Goal: Navigation & Orientation: Find specific page/section

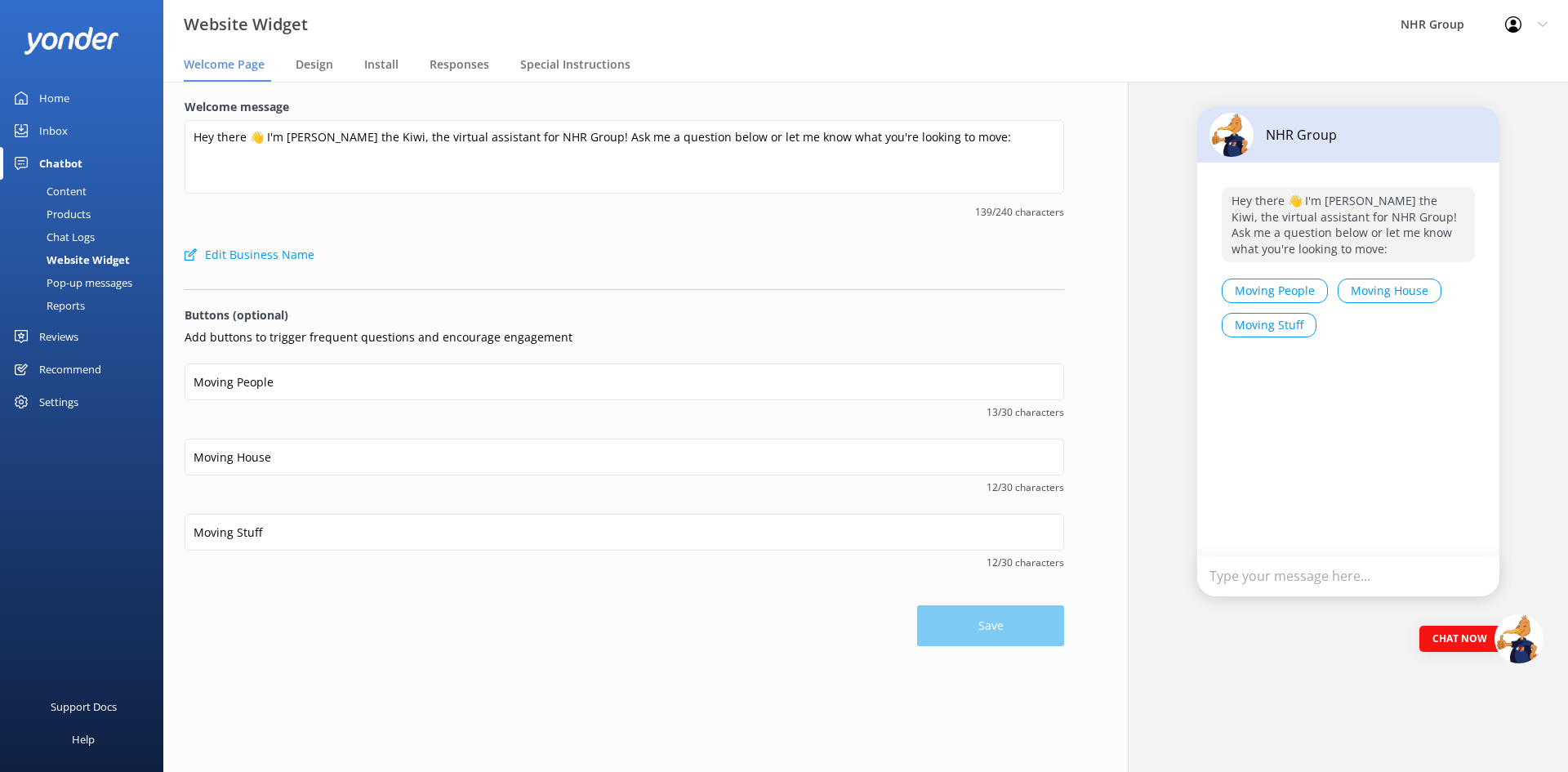
click at [71, 129] on link "Inbox" at bounding box center [82, 130] width 163 height 33
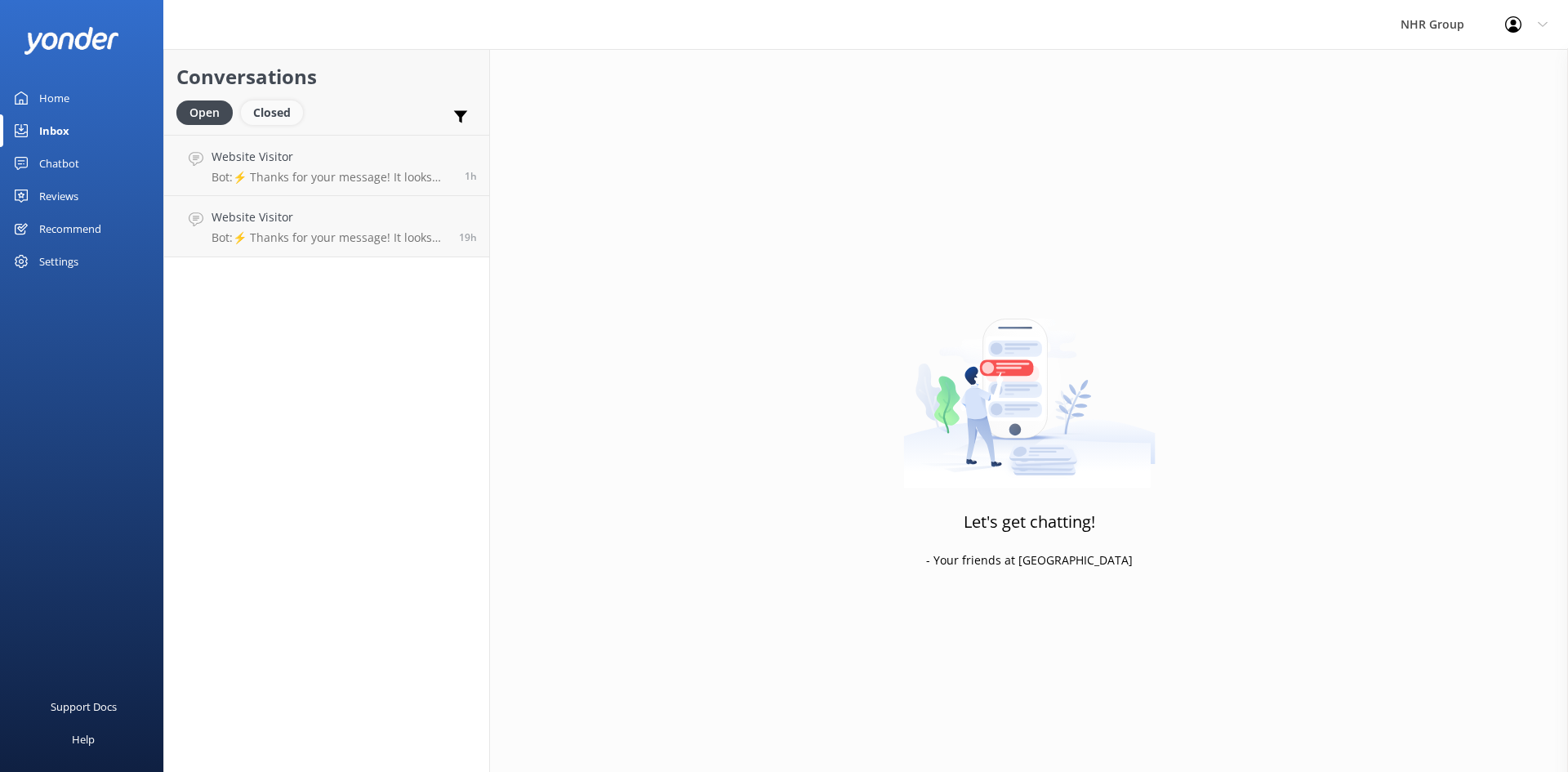
click at [273, 107] on div "Closed" at bounding box center [272, 113] width 62 height 25
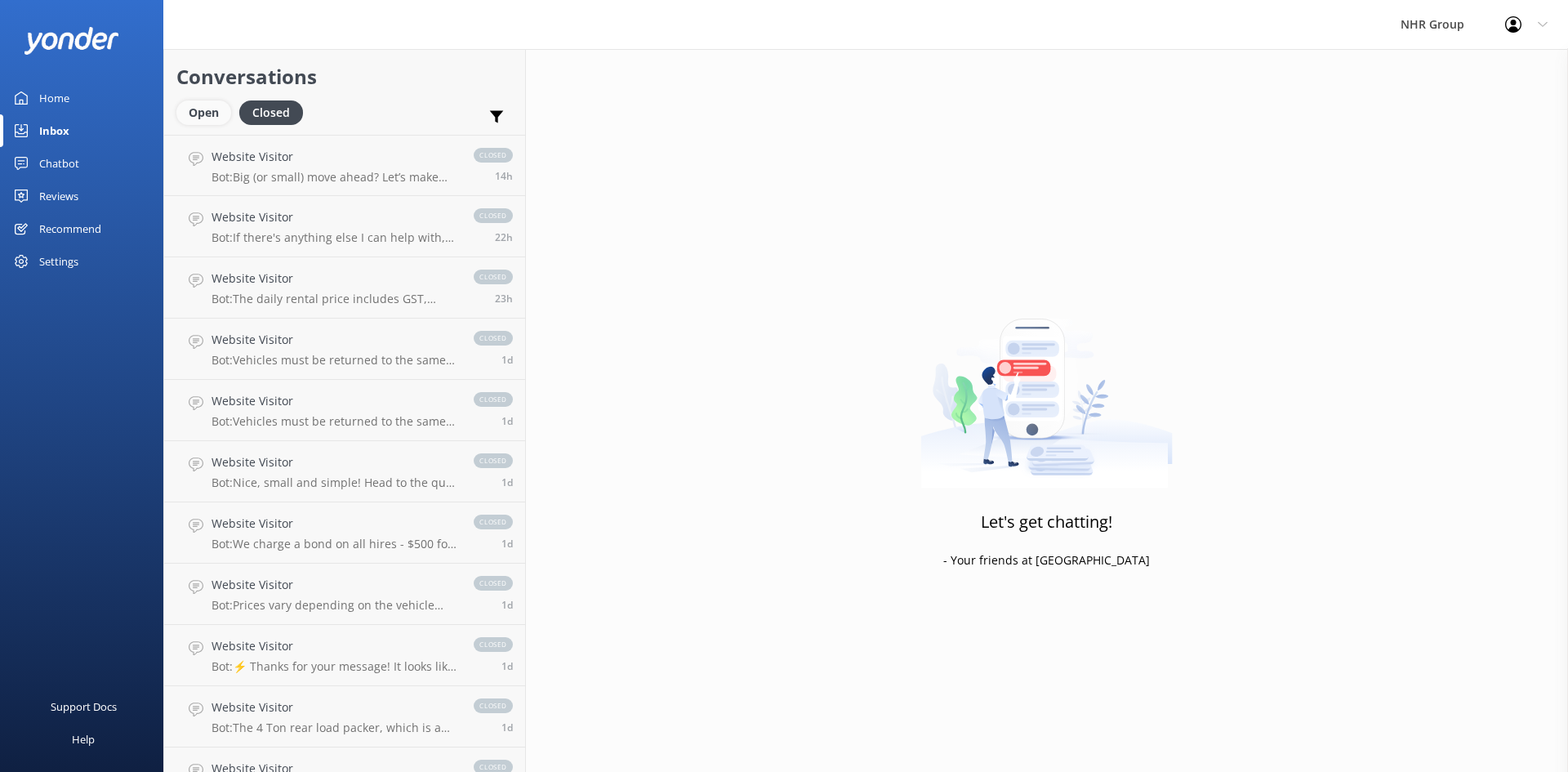
click at [209, 113] on div "Open" at bounding box center [204, 113] width 55 height 25
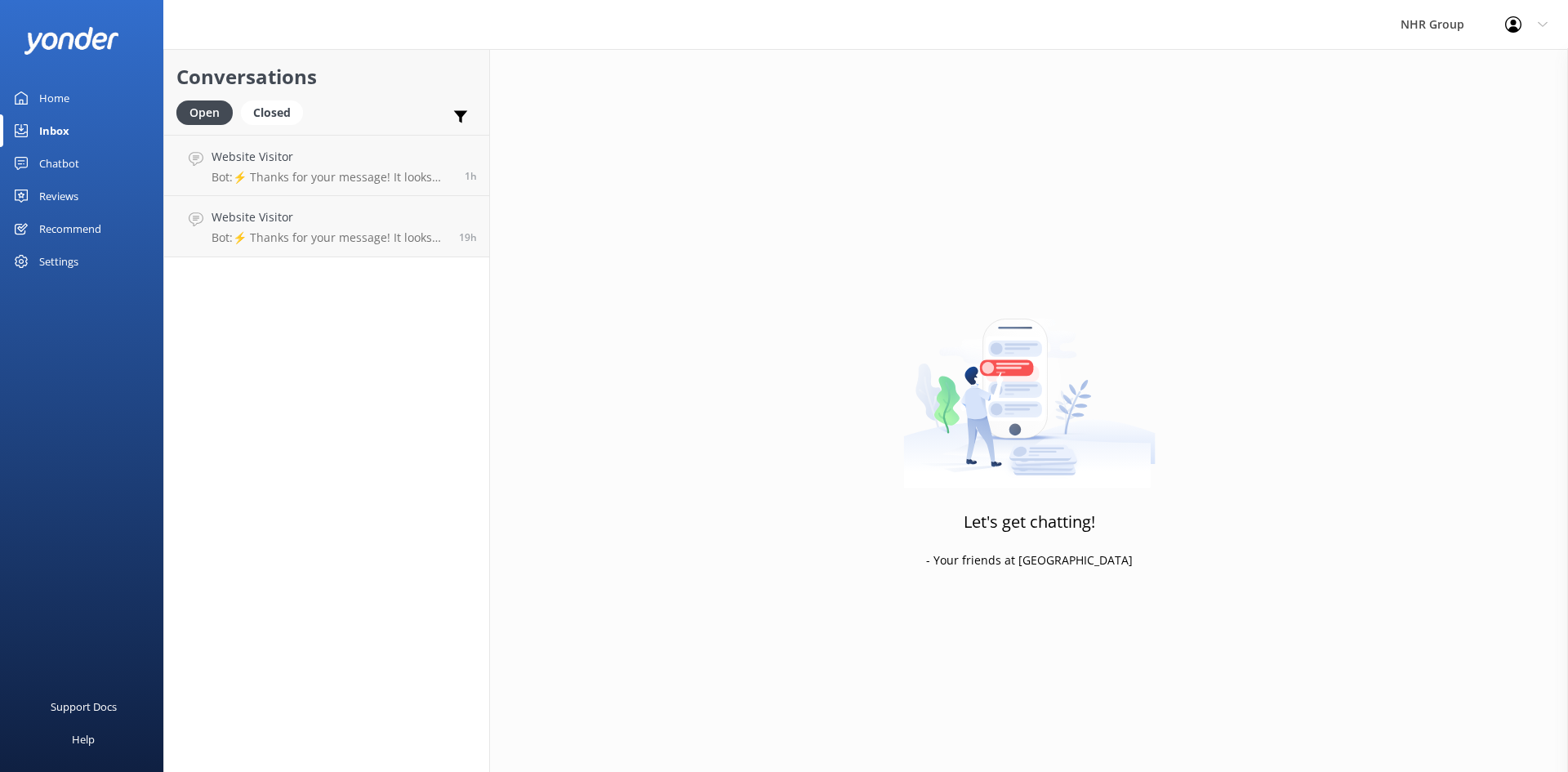
click at [72, 99] on link "Home" at bounding box center [82, 98] width 163 height 33
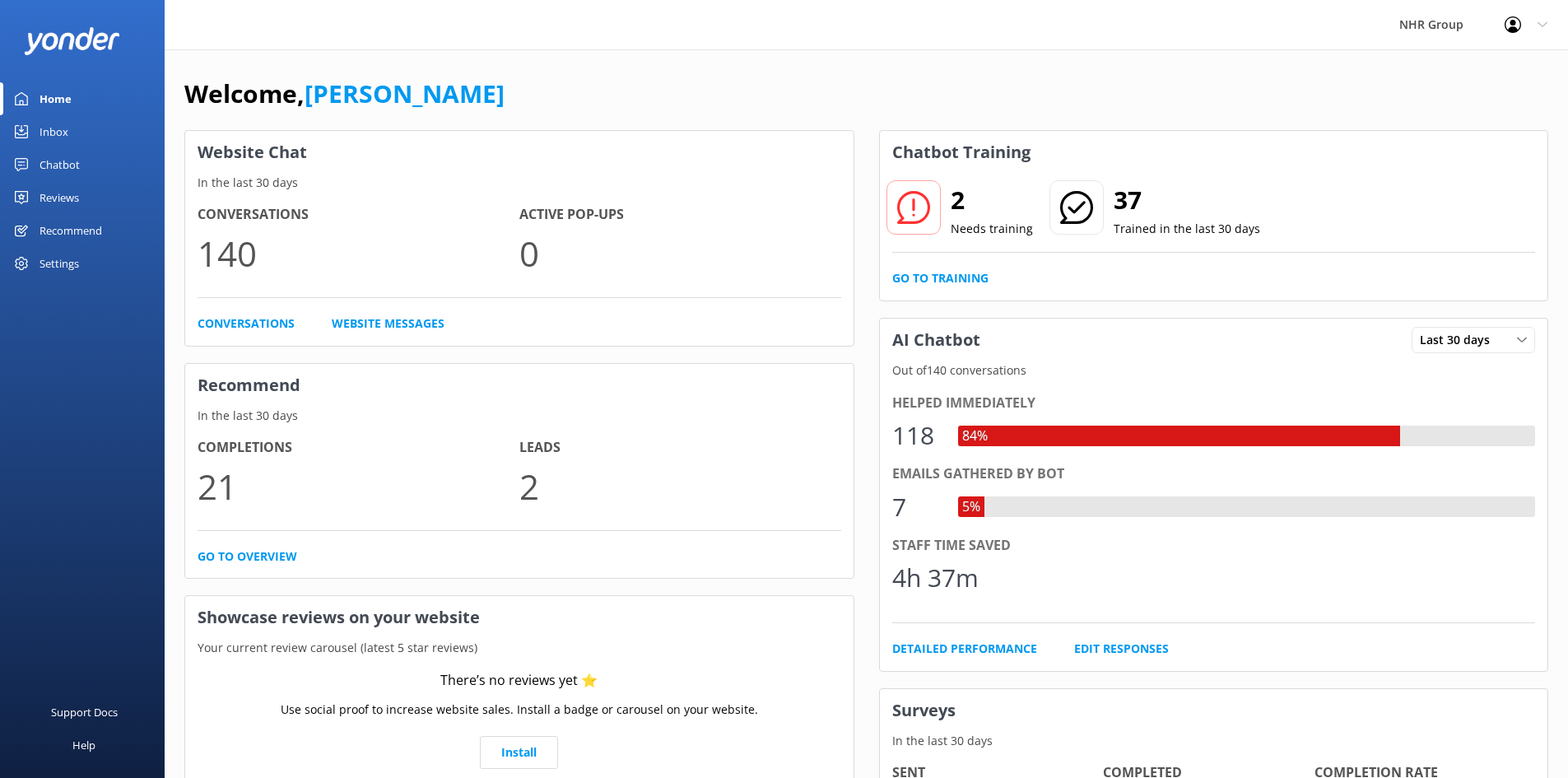
click at [1539, 37] on div "Profile Settings Logout" at bounding box center [1526, 24] width 84 height 49
click at [1488, 76] on link "Profile Settings" at bounding box center [1487, 70] width 164 height 41
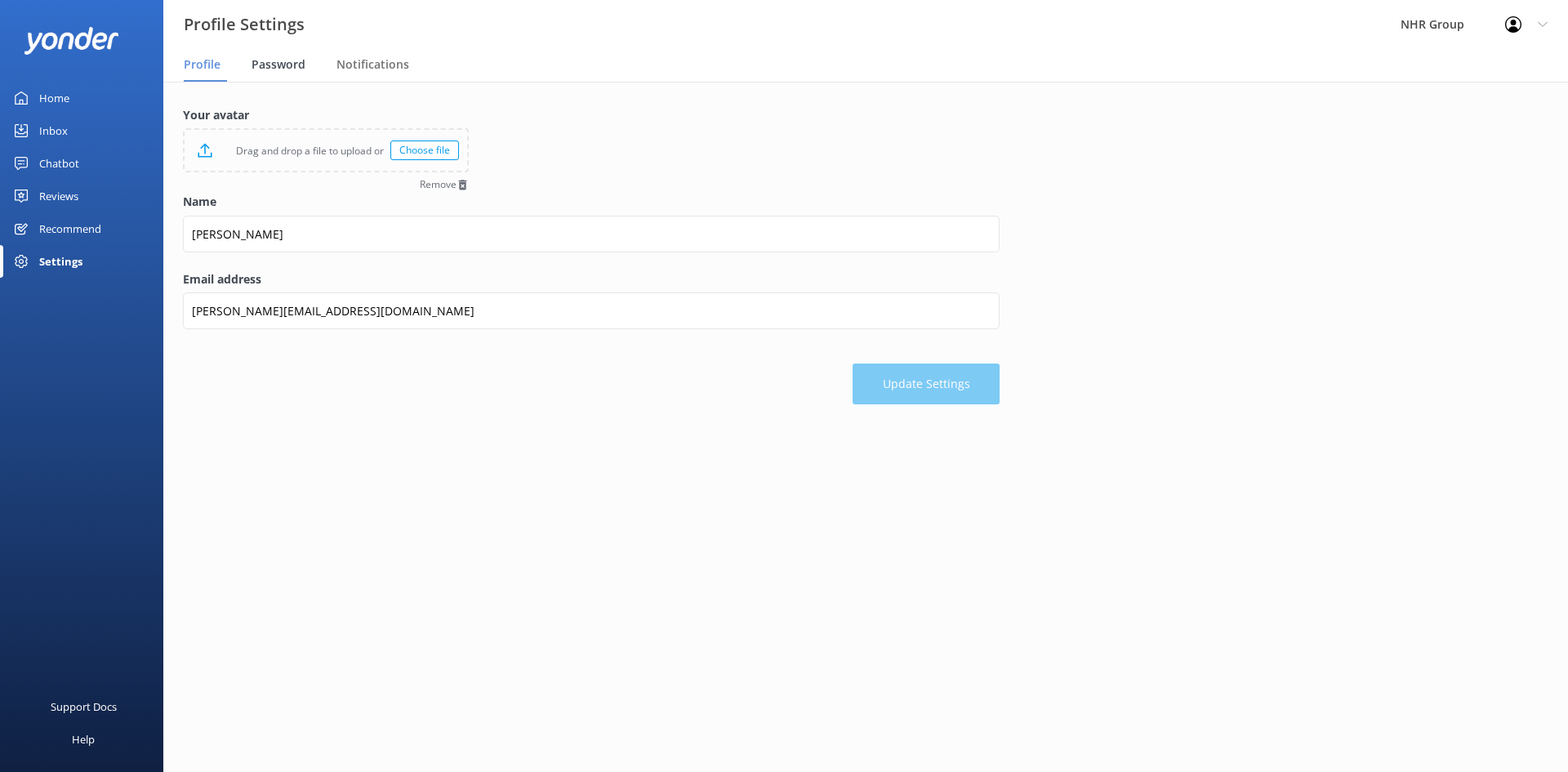
click at [290, 63] on span "Password" at bounding box center [278, 65] width 54 height 16
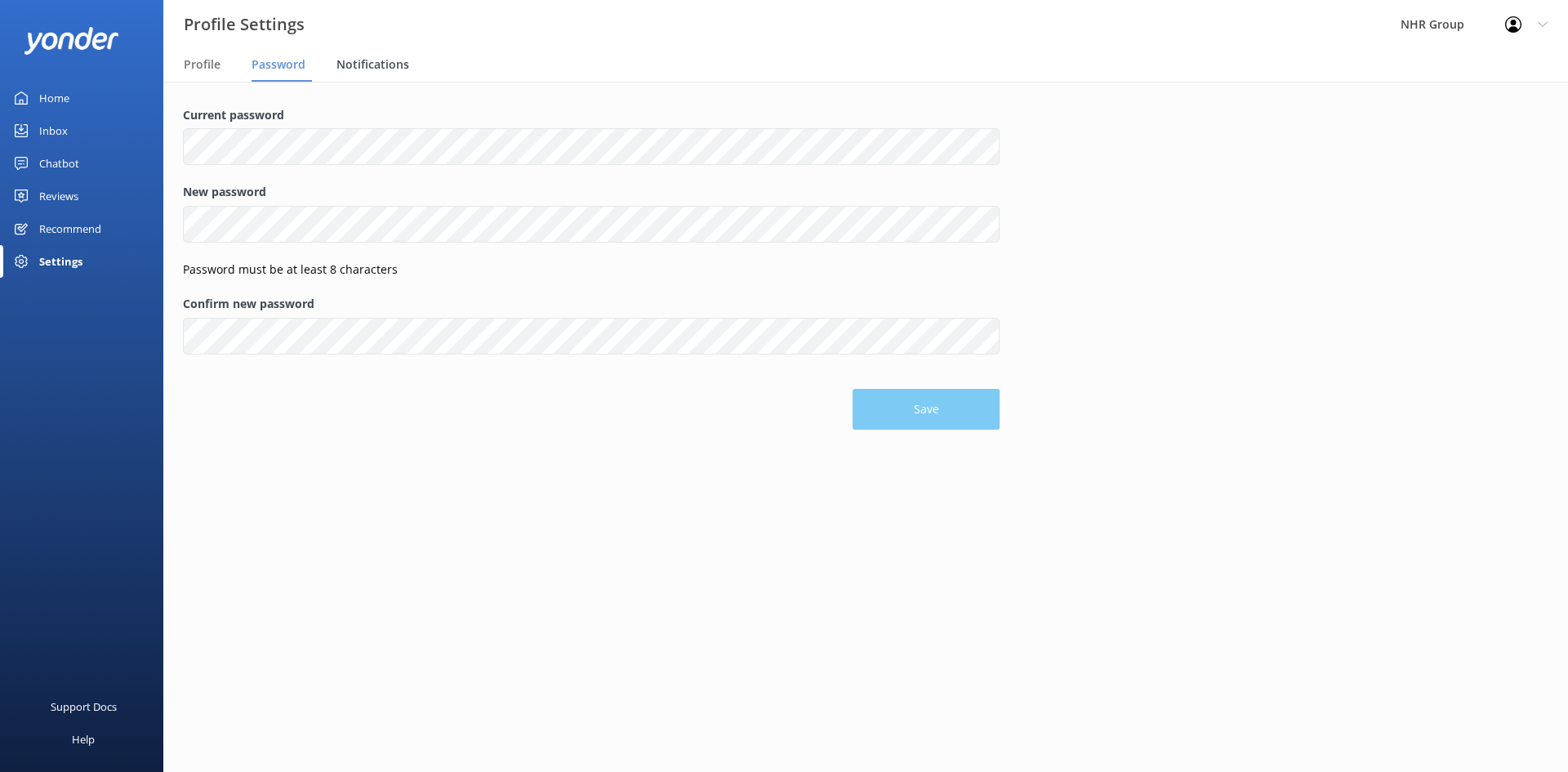
click at [362, 62] on span "Notifications" at bounding box center [372, 65] width 73 height 16
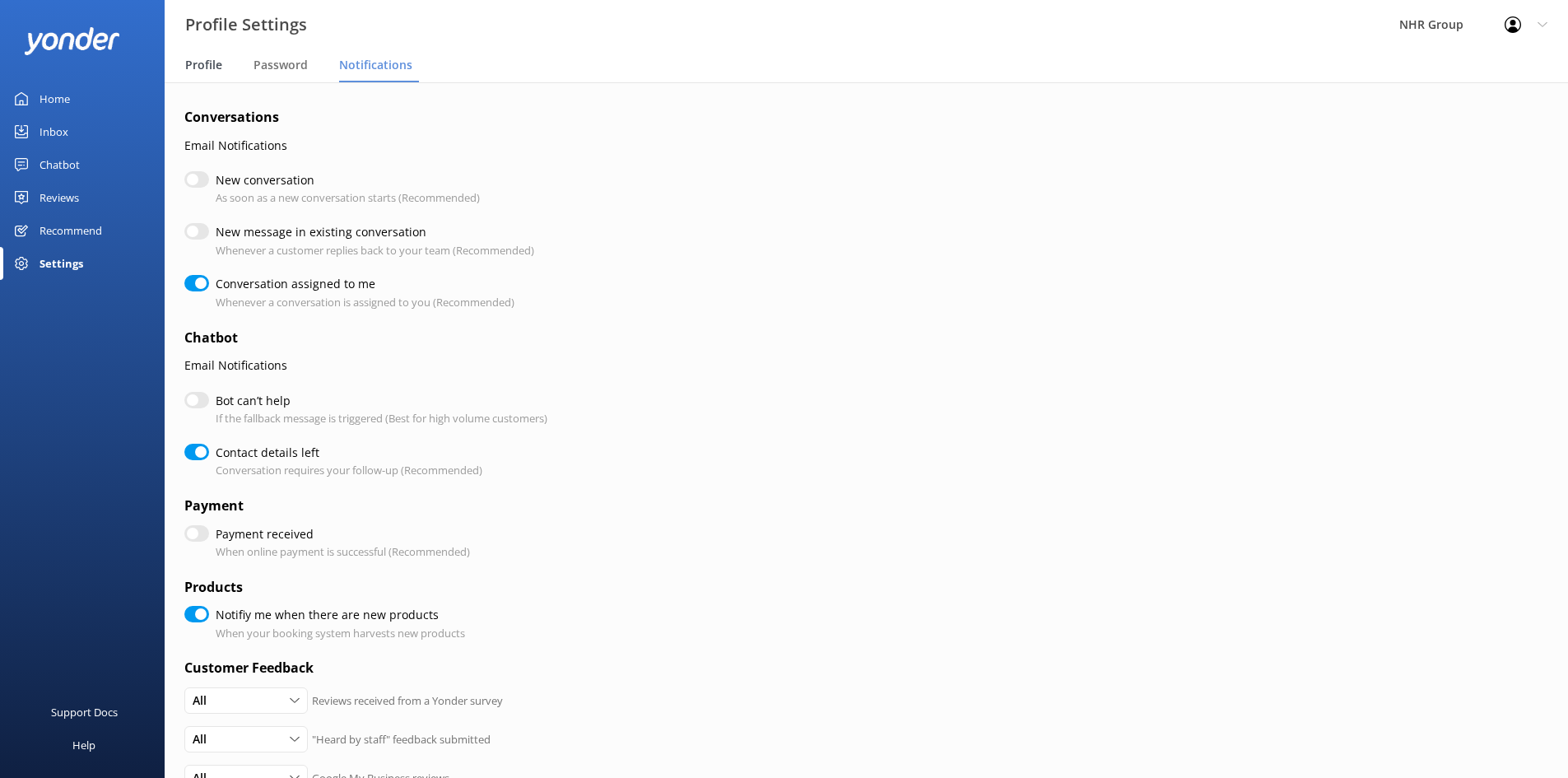
click at [207, 67] on span "Profile" at bounding box center [203, 65] width 37 height 16
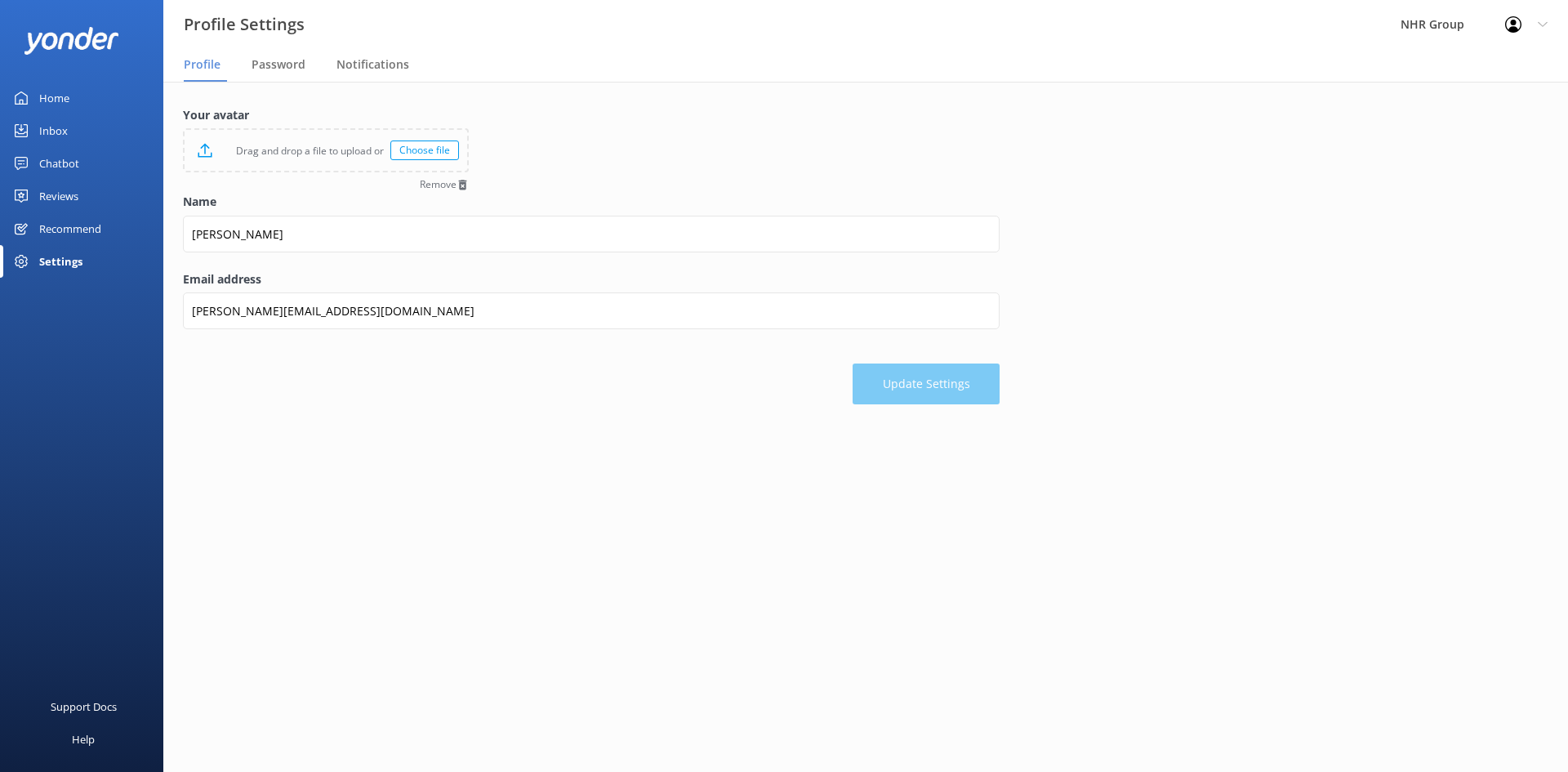
click at [42, 91] on div "Home" at bounding box center [54, 98] width 30 height 33
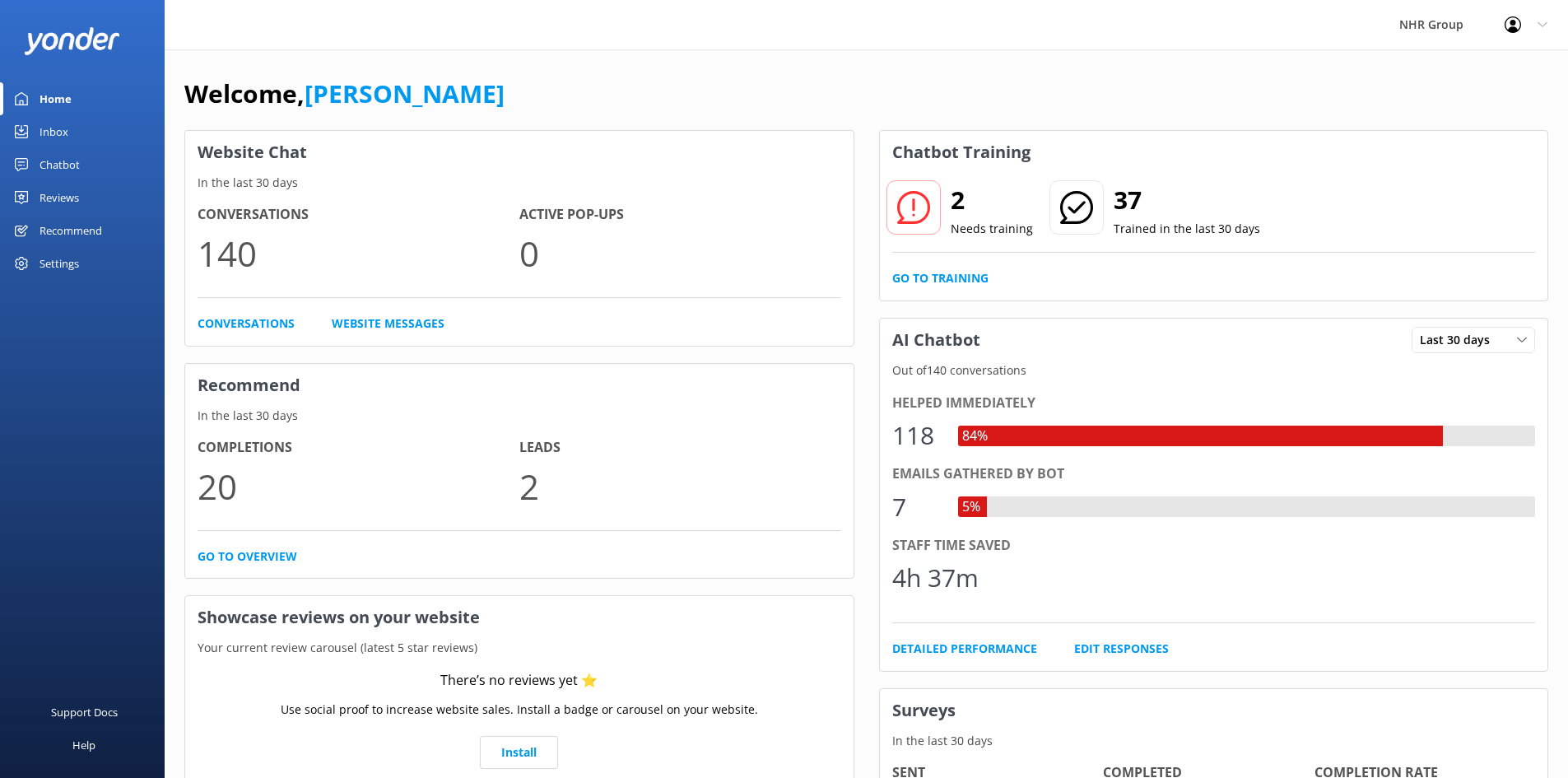
click at [55, 130] on div "Inbox" at bounding box center [54, 131] width 29 height 33
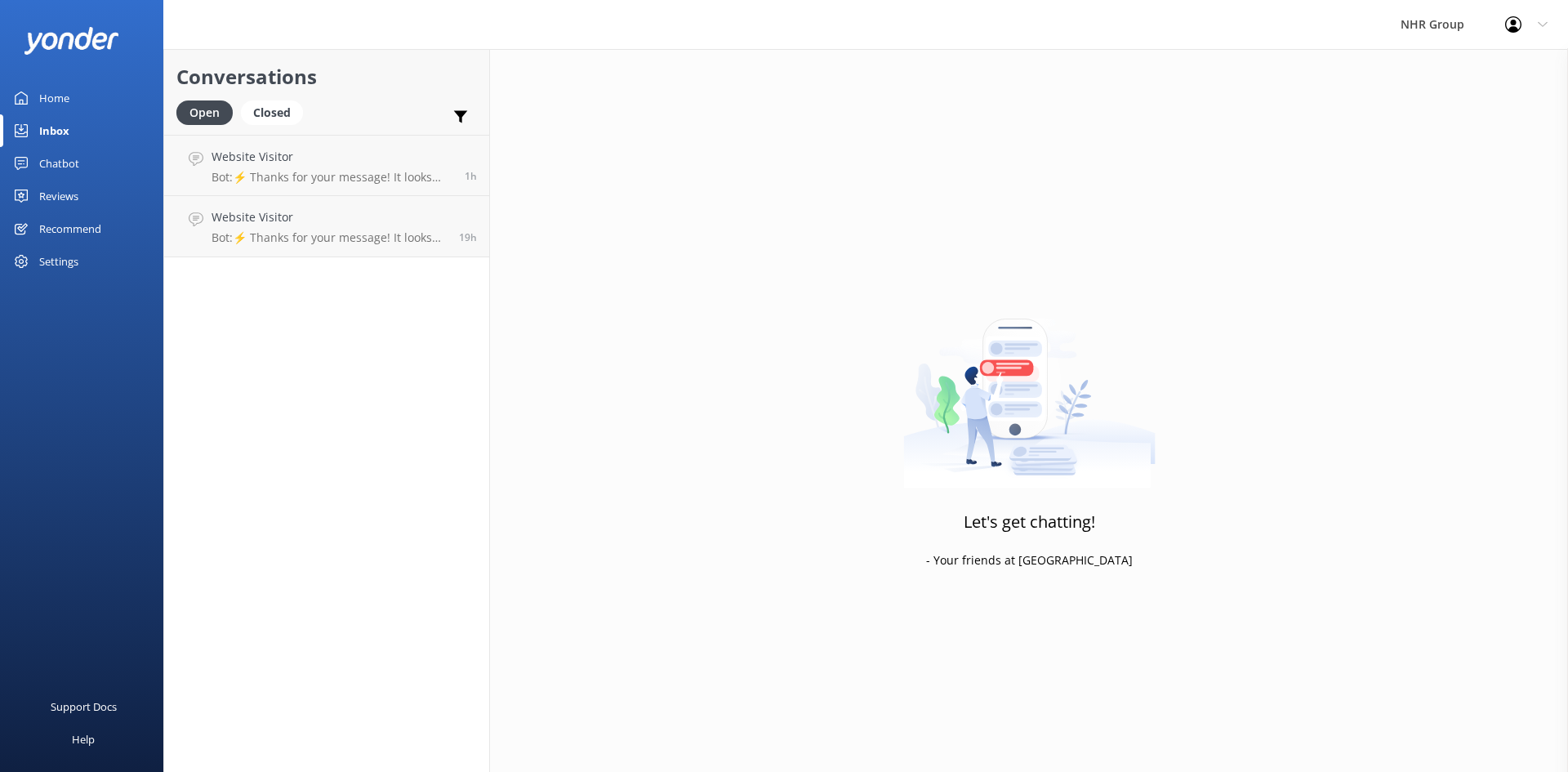
click at [47, 159] on div "Chatbot" at bounding box center [59, 163] width 40 height 33
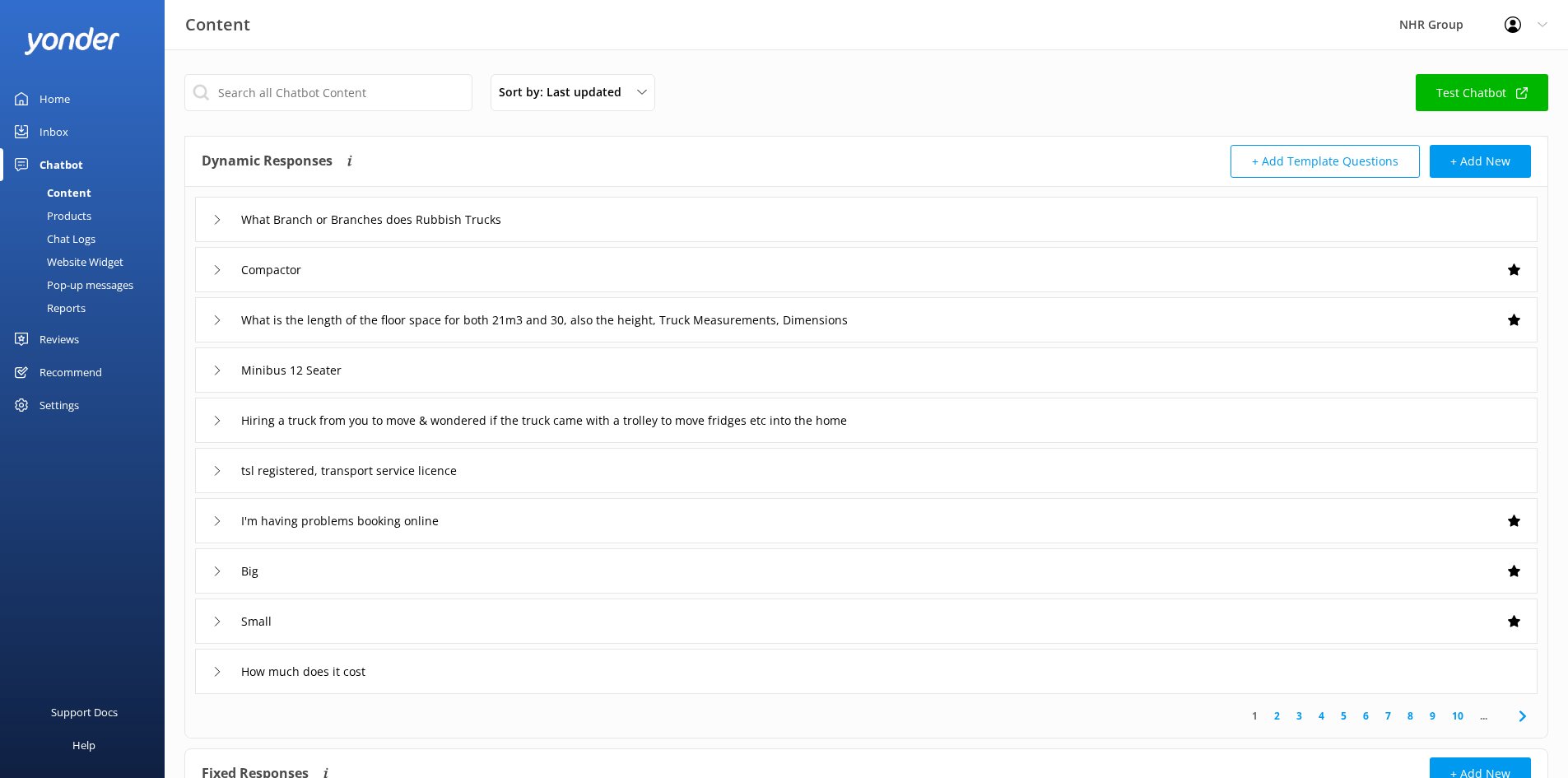
click at [56, 367] on div "Recommend" at bounding box center [71, 372] width 63 height 33
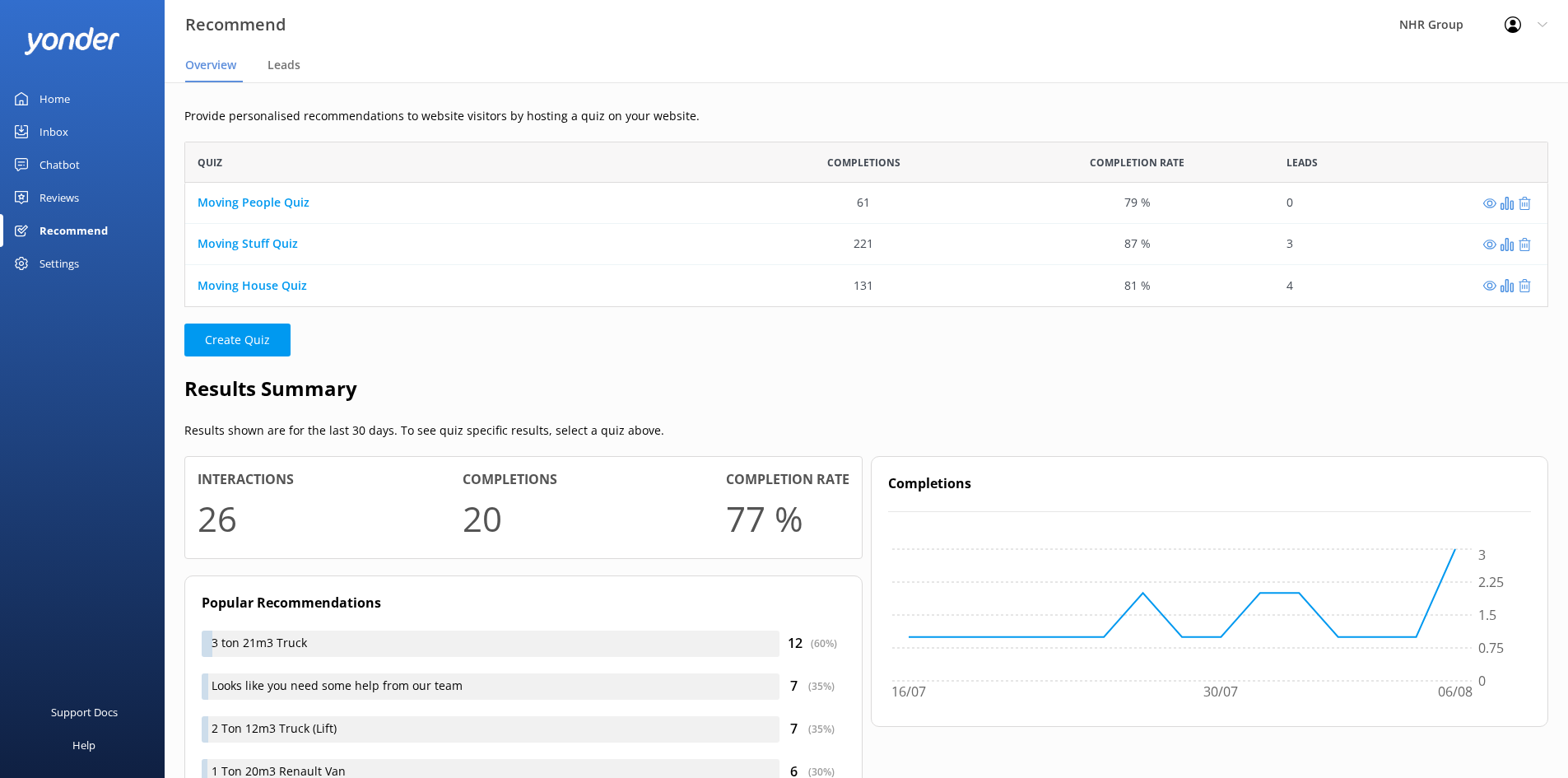
scroll to position [153, 1352]
click at [57, 99] on div "Home" at bounding box center [55, 98] width 30 height 33
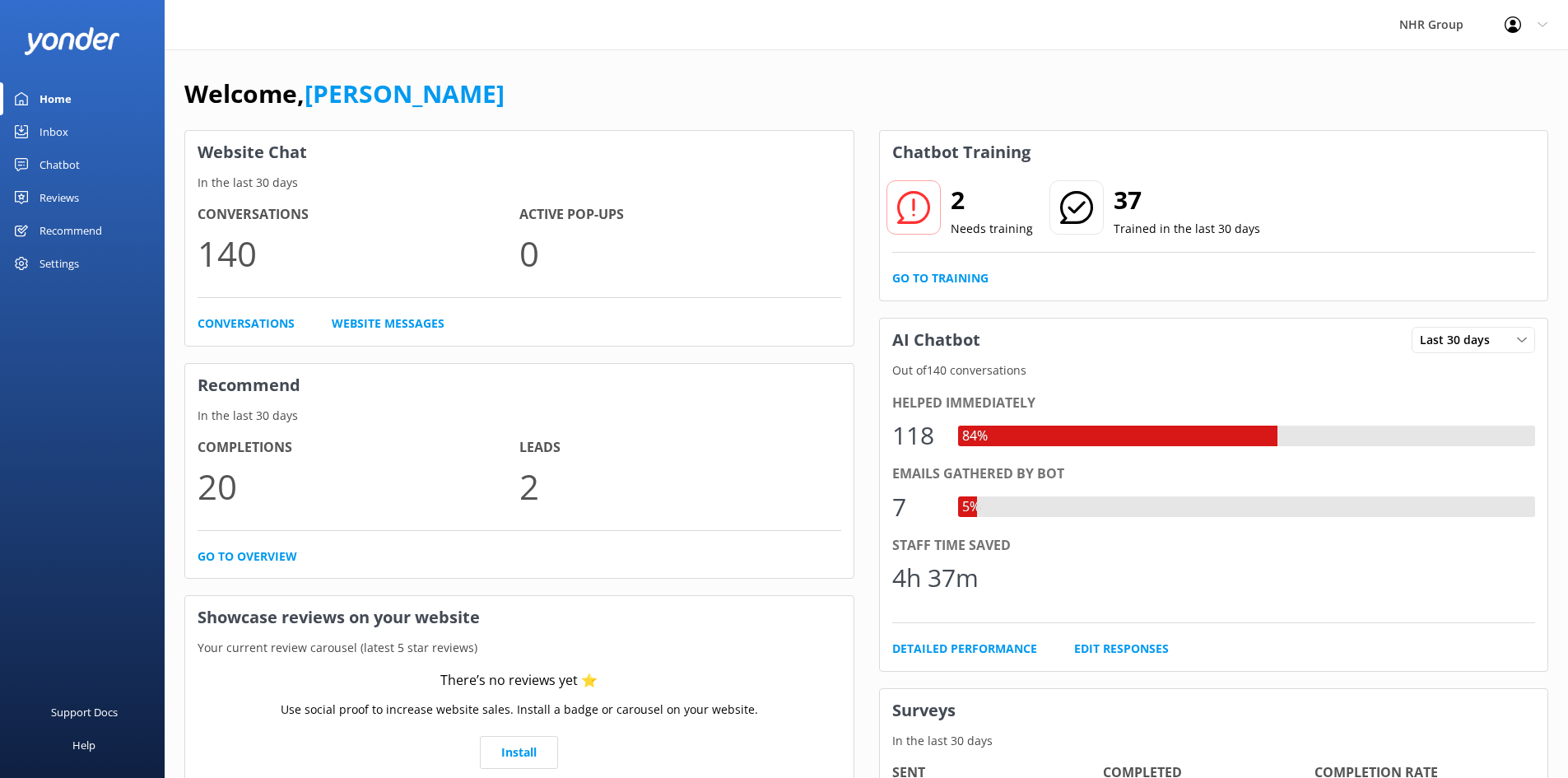
click at [1425, 20] on div "NHR Group" at bounding box center [1431, 24] width 105 height 49
click at [1429, 26] on div "NHR Group" at bounding box center [1431, 24] width 105 height 49
click at [68, 261] on div "Settings" at bounding box center [59, 263] width 39 height 33
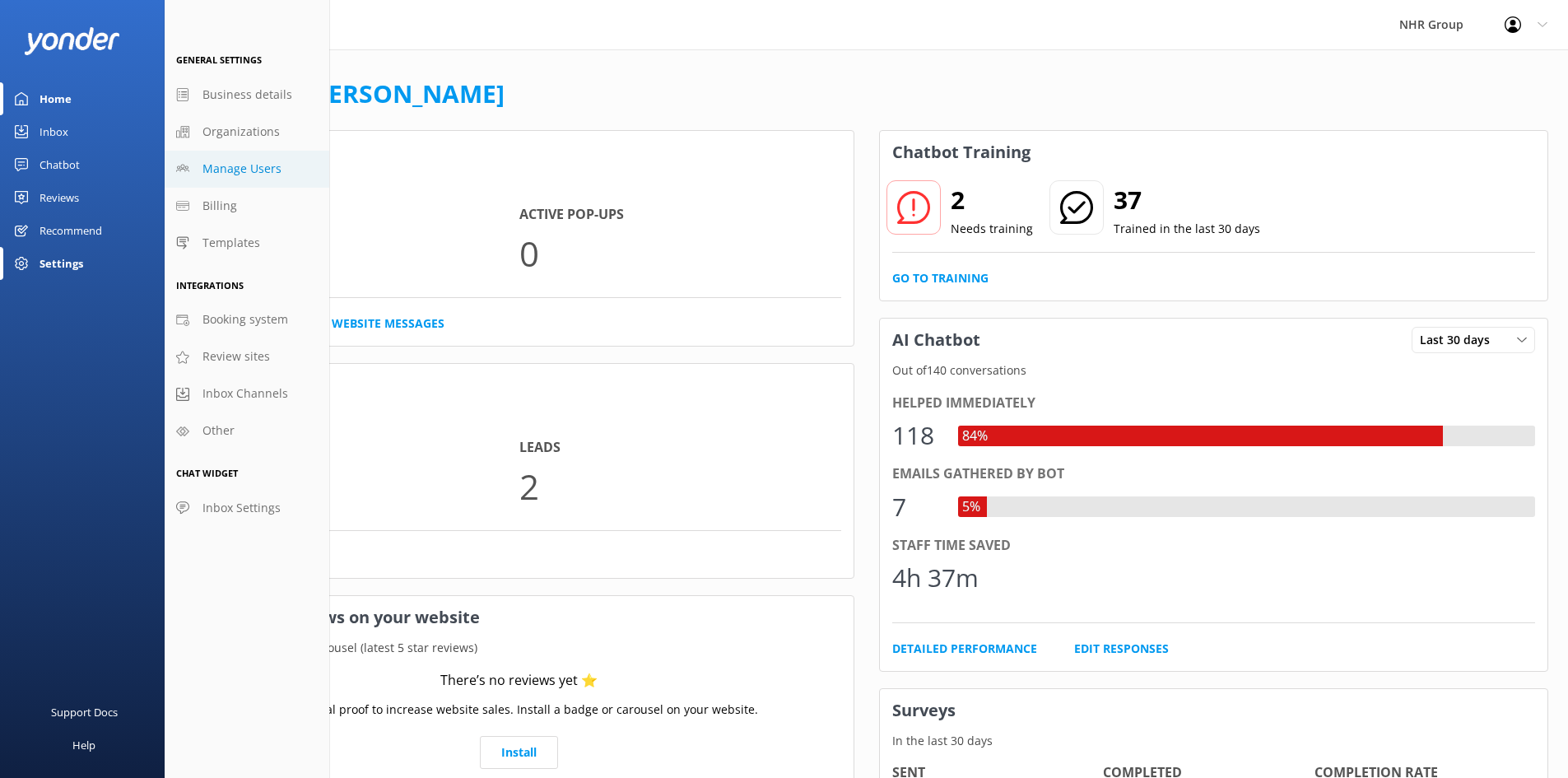
click at [228, 177] on span "Manage Users" at bounding box center [241, 169] width 79 height 18
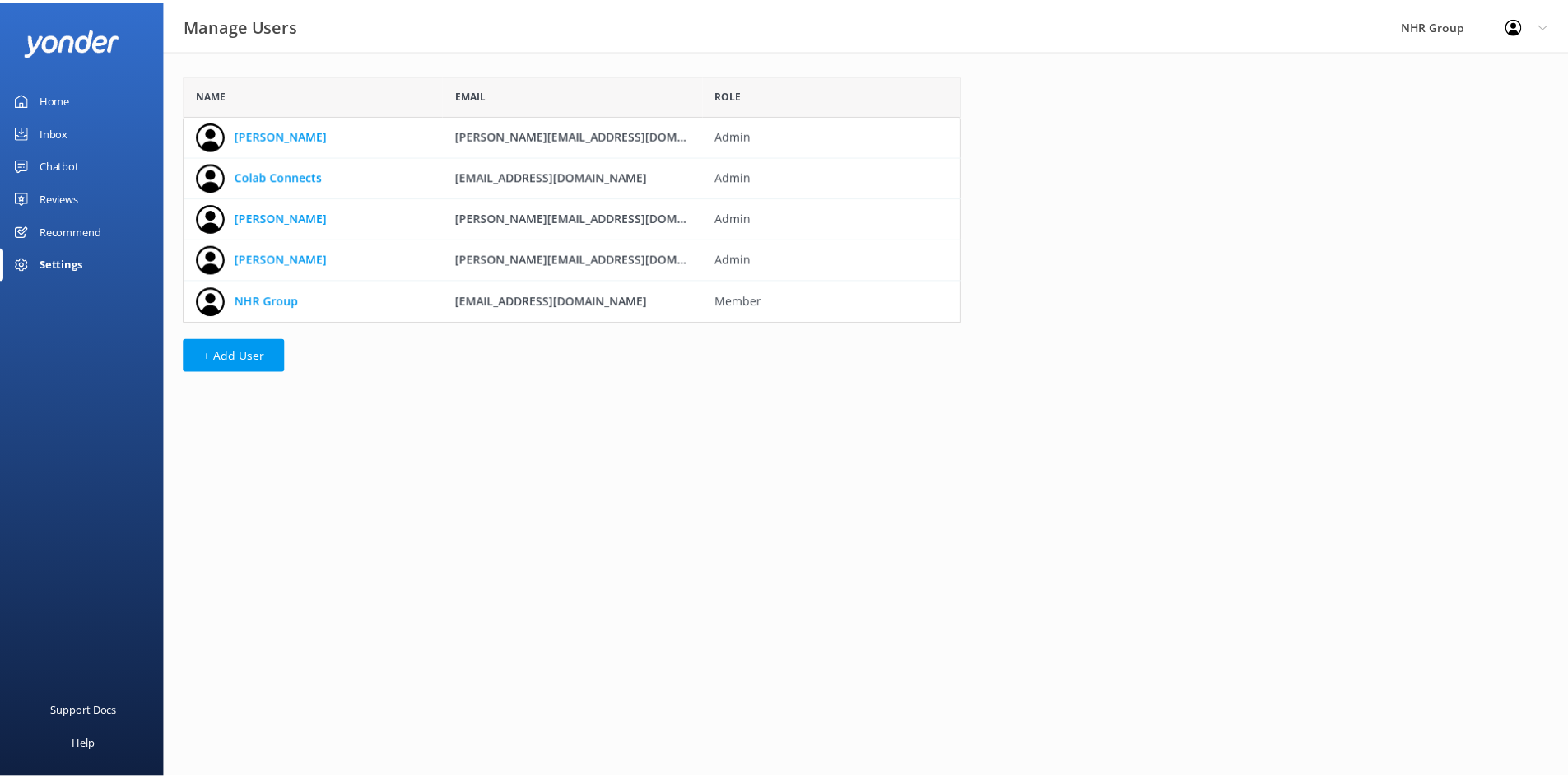
scroll to position [235, 771]
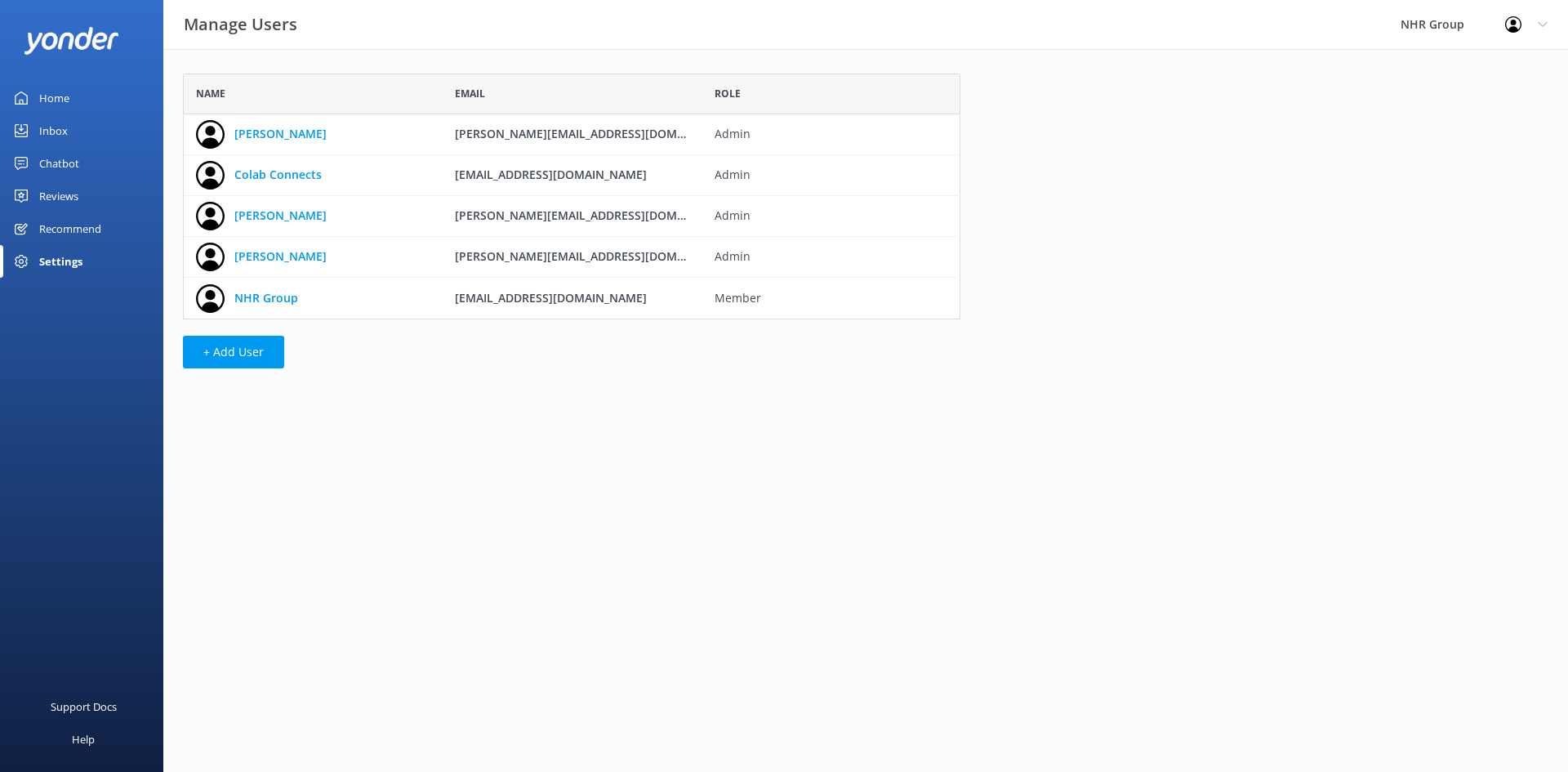
click at [49, 96] on div "Home" at bounding box center [54, 98] width 30 height 33
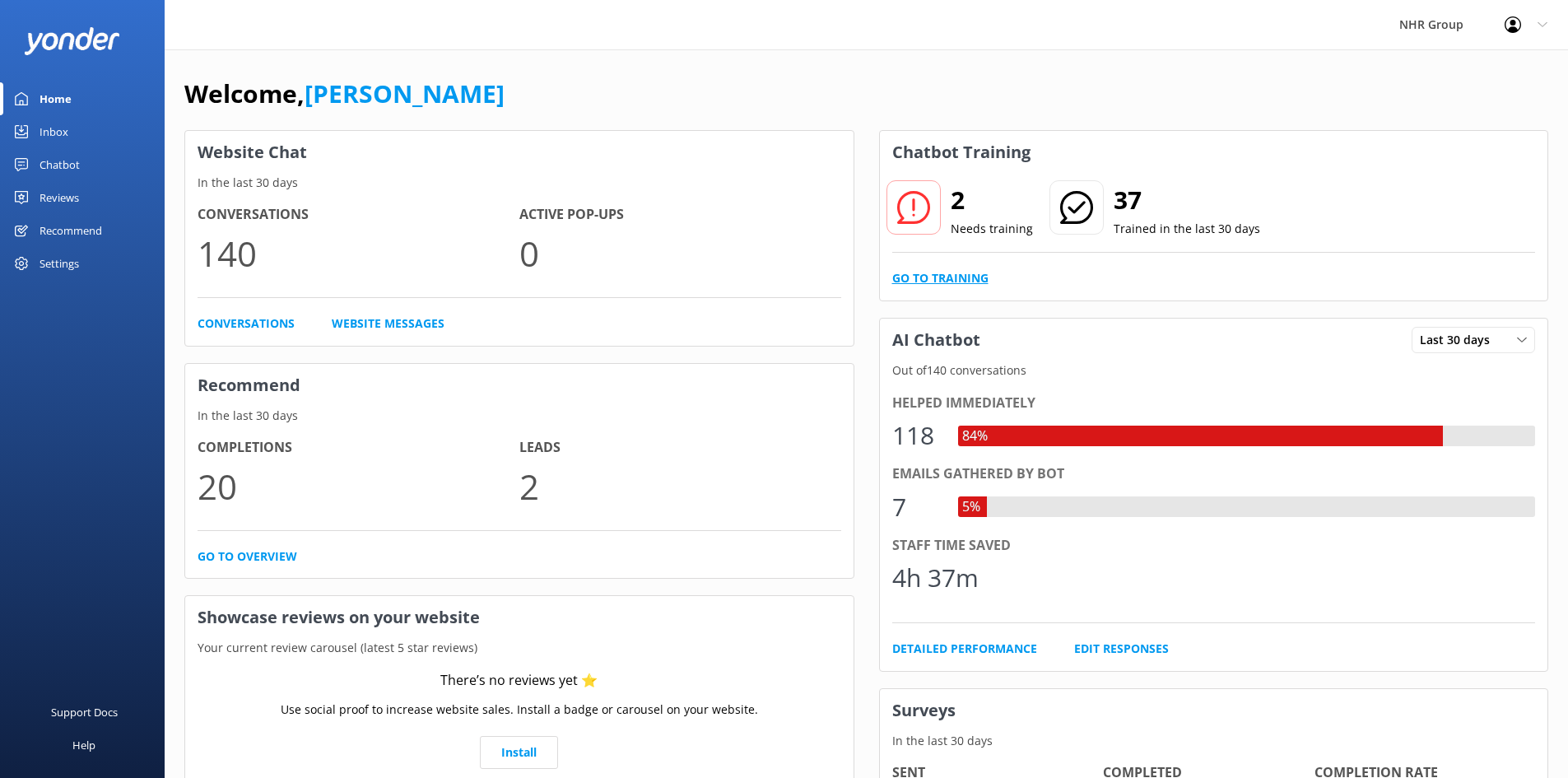
click at [915, 276] on link "Go to Training" at bounding box center [940, 278] width 97 height 18
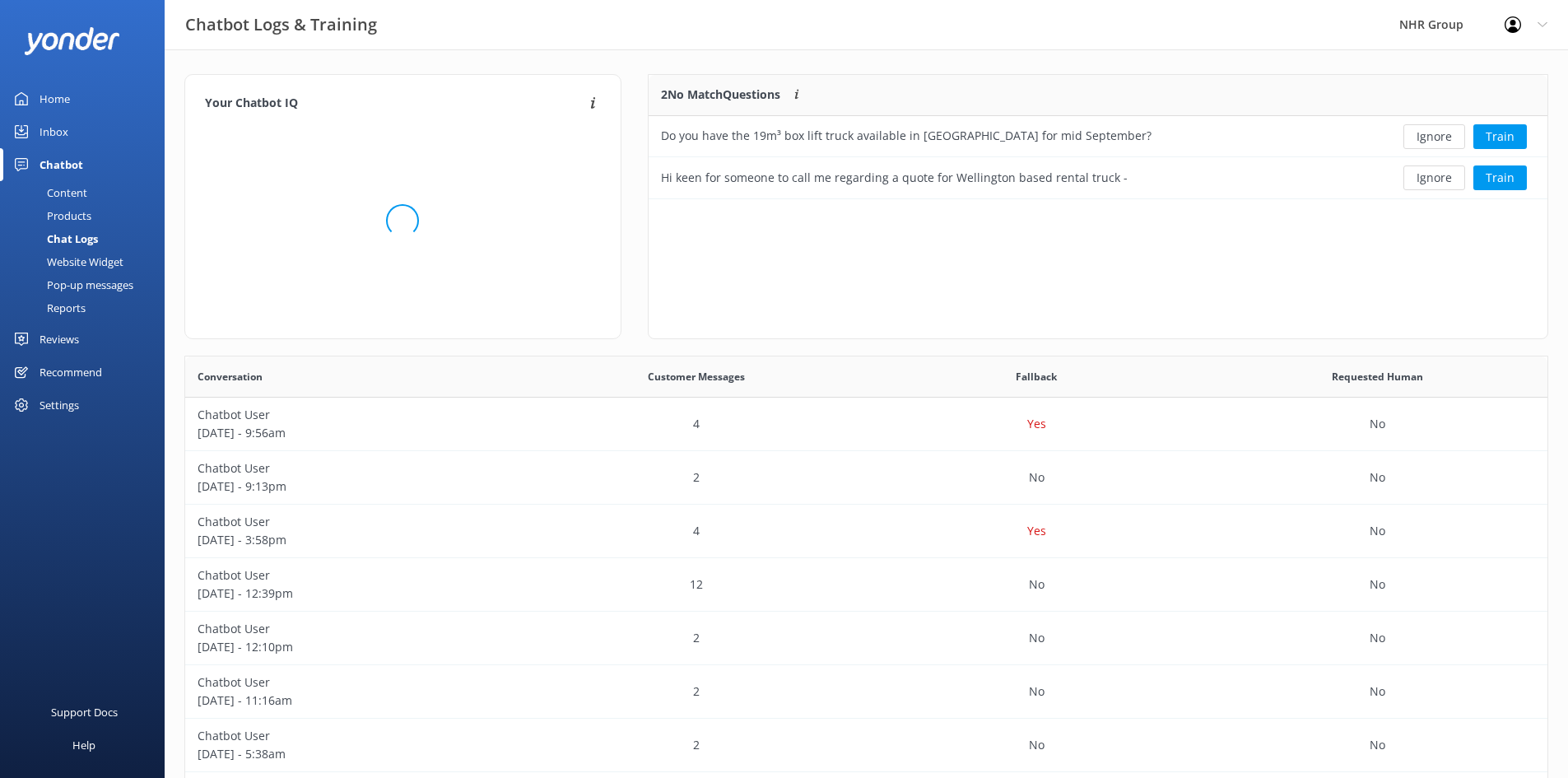
scroll to position [112, 886]
